Goal: Answer question/provide support

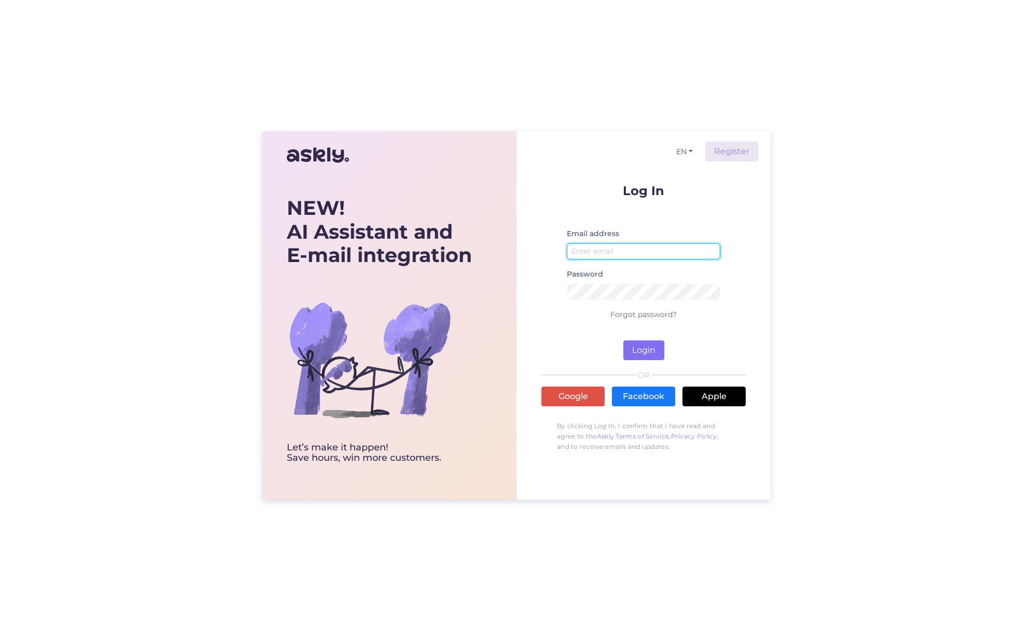
type input "[EMAIL_ADDRESS][DOMAIN_NAME]"
click at [637, 351] on button "Login" at bounding box center [643, 350] width 41 height 20
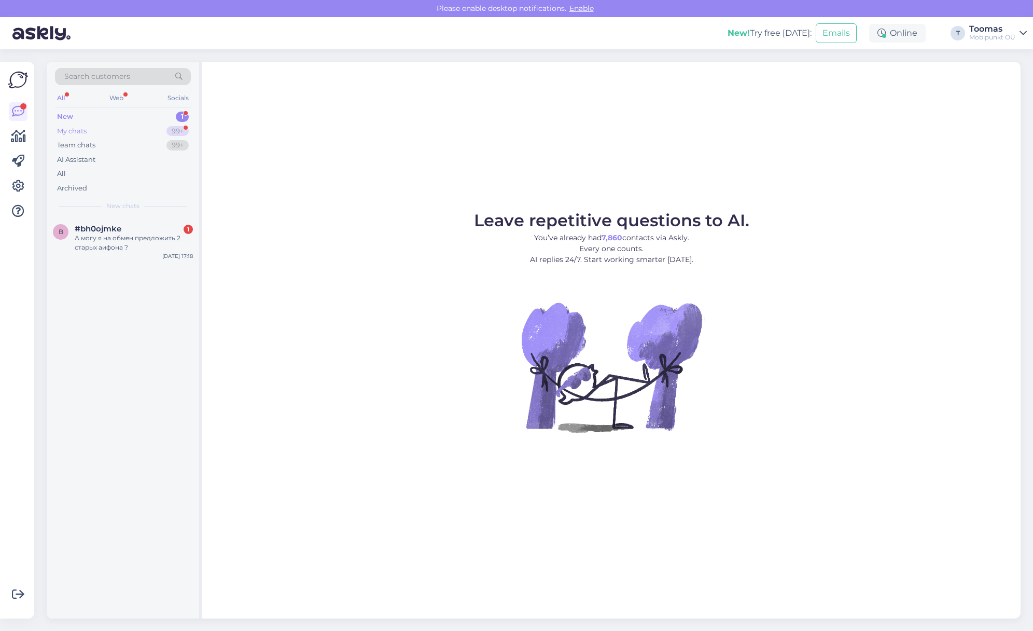
click at [169, 134] on div "99+" at bounding box center [177, 131] width 22 height 10
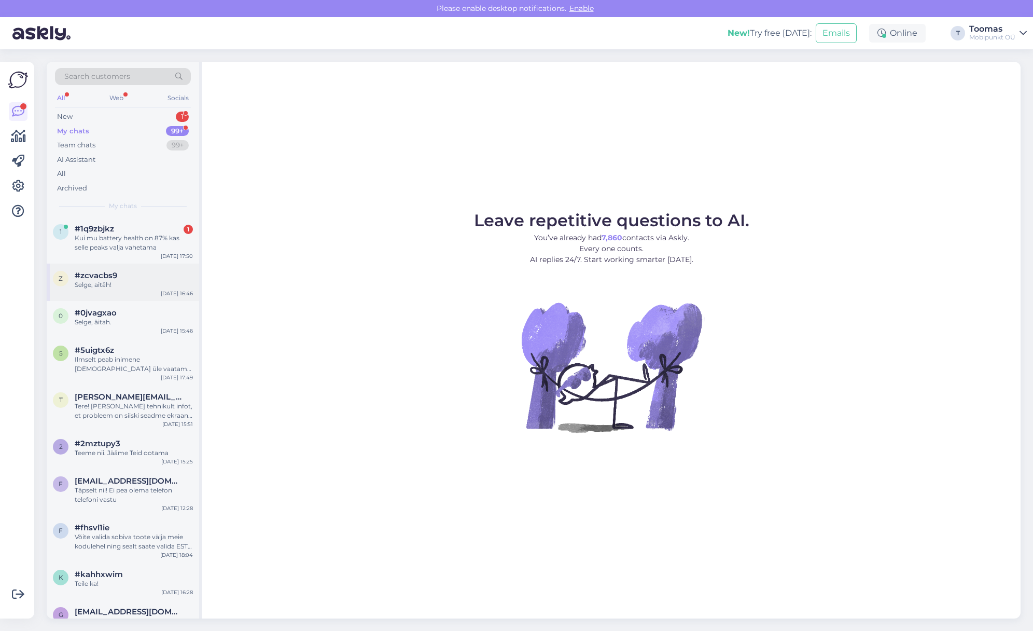
click at [146, 269] on div "z #zcvacbs9 Selge, aitäh! [DATE] 16:46" at bounding box center [123, 281] width 152 height 37
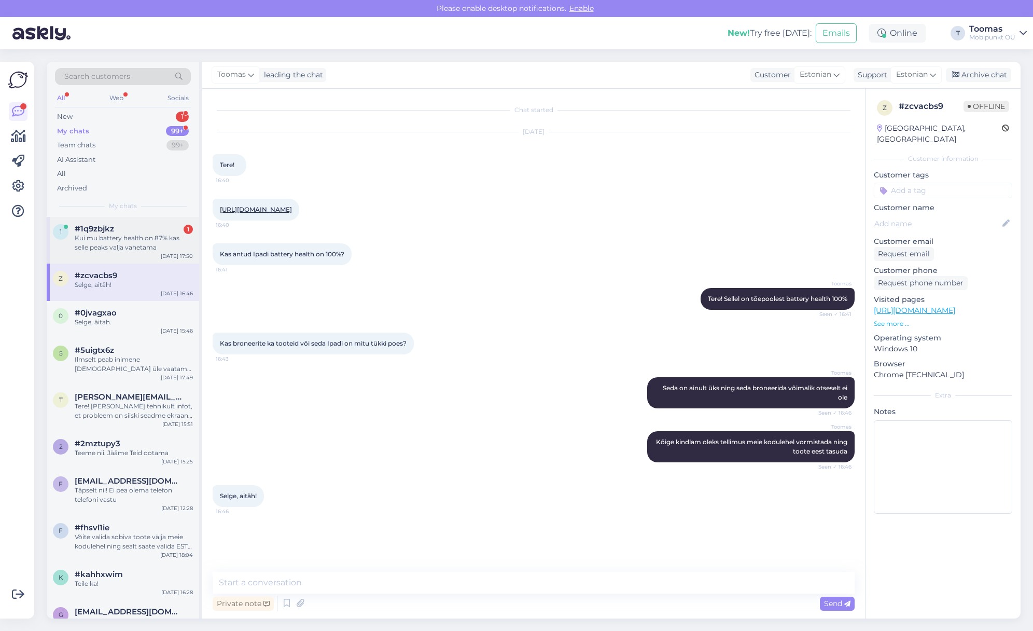
click at [152, 253] on div "1 #1q9zbjkz 1 Kui mu battery health on 87% kas selle peaks valja vahetama [DATE…" at bounding box center [123, 240] width 152 height 47
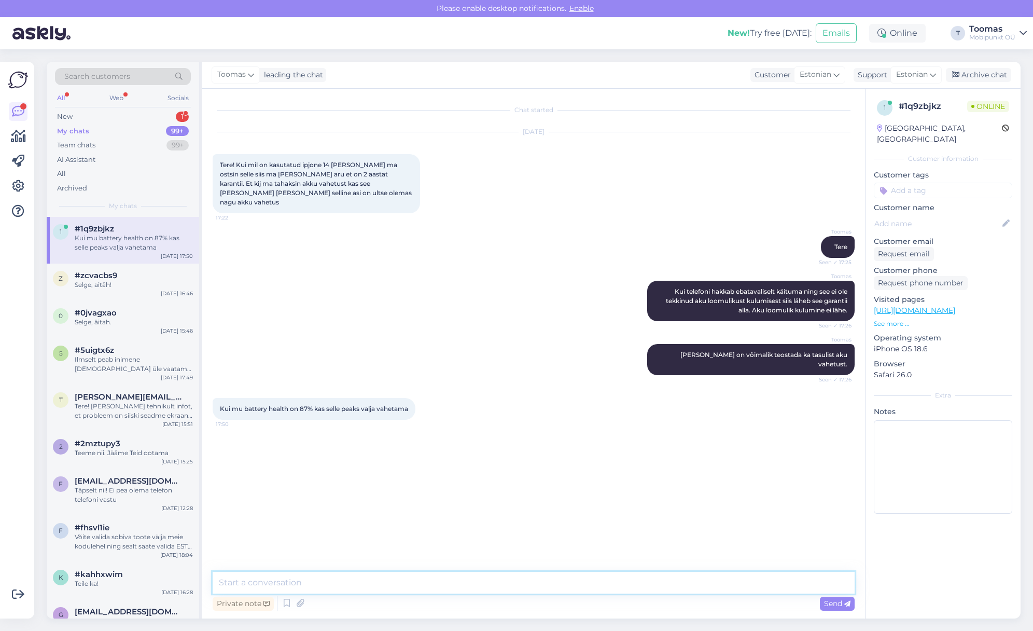
click at [420, 578] on textarea at bounding box center [534, 583] width 642 height 22
type textarea "Protsendi järgi ütleksin, et veel ei [PERSON_NAME]"
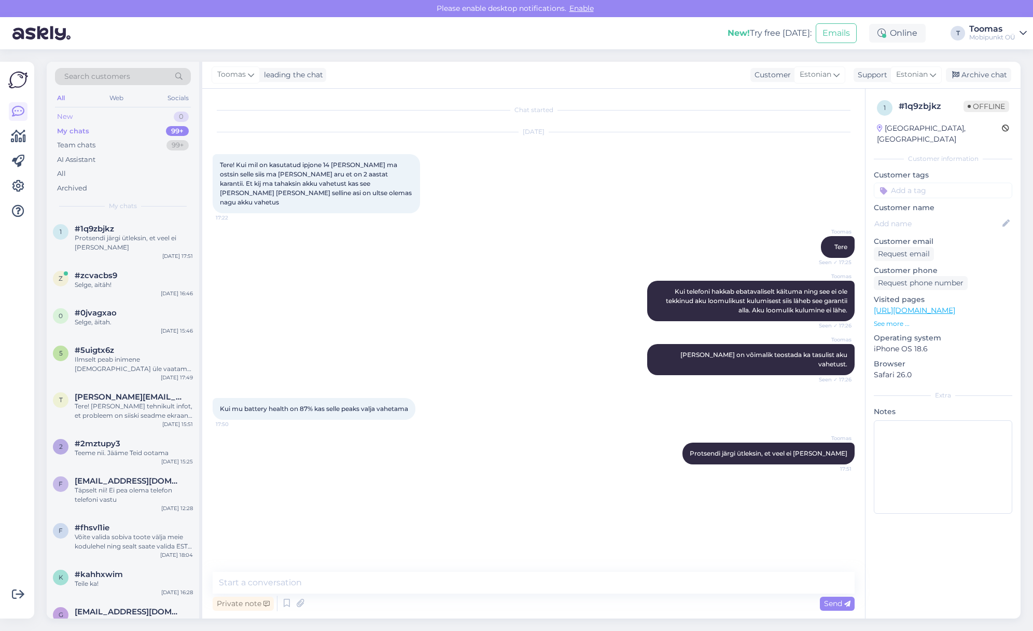
click at [90, 112] on div "New 0" at bounding box center [123, 116] width 136 height 15
